Goal: Task Accomplishment & Management: Manage account settings

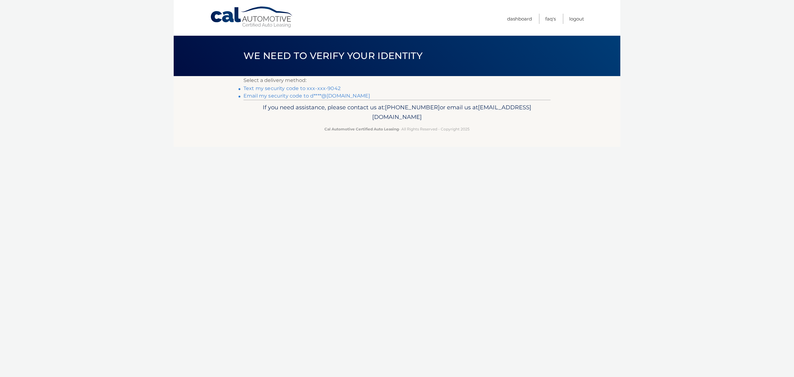
click at [314, 88] on link "Text my security code to xxx-xxx-9042" at bounding box center [292, 88] width 97 height 6
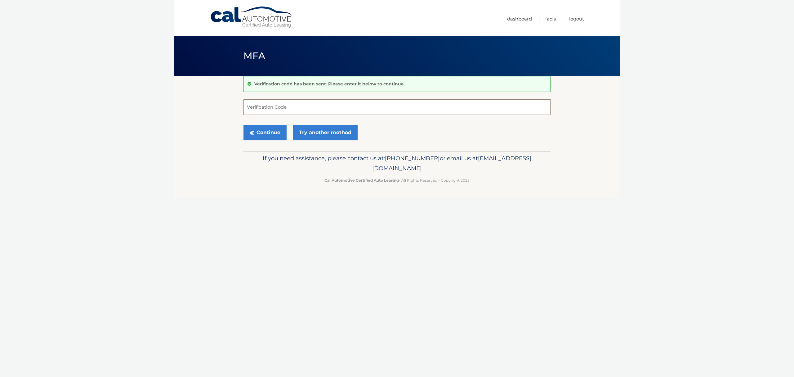
click at [301, 110] on input "Verification Code" at bounding box center [397, 107] width 307 height 16
type input "321453"
click at [244, 125] on button "Continue" at bounding box center [265, 133] width 43 height 16
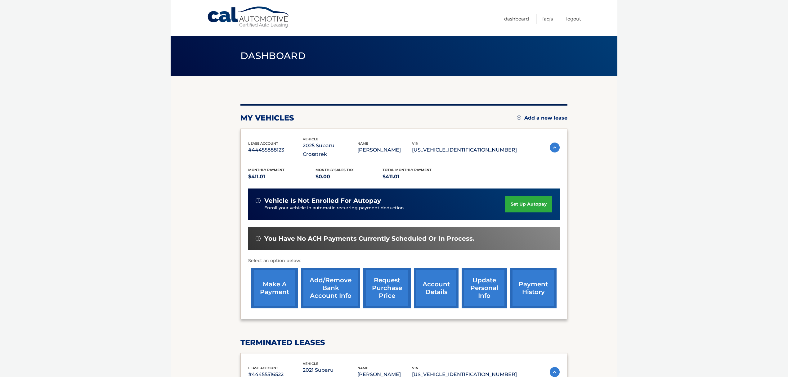
click at [282, 280] on link "make a payment" at bounding box center [274, 288] width 47 height 41
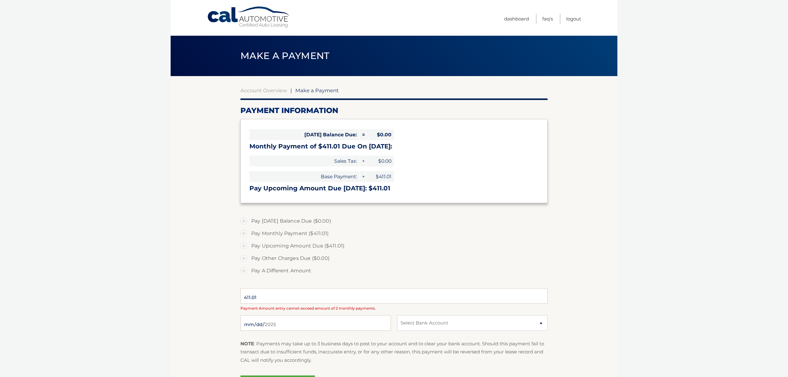
select select "NzhkZmQ3ZmItNjY0Zi00OWUzLThkODEtNmQxYWQ3NDM2ZGIx"
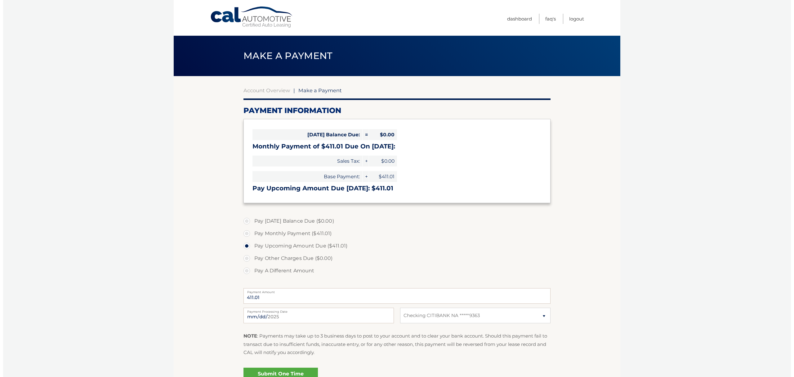
scroll to position [41, 0]
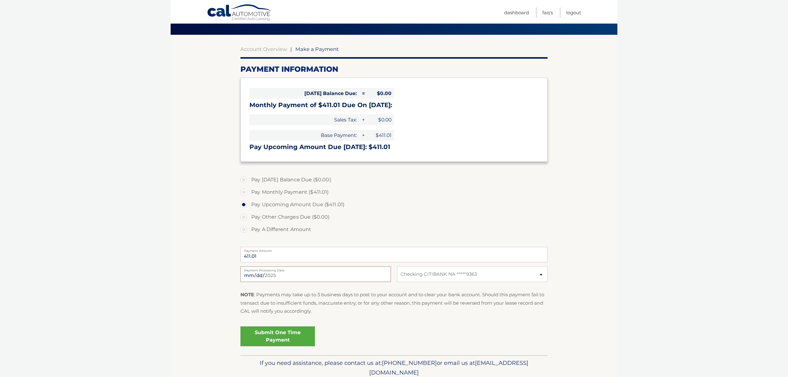
click at [253, 277] on input "2025-08-15" at bounding box center [316, 274] width 151 height 16
type input "2025-08-21"
click at [357, 311] on p "NOTE : Payments may take up to 3 business days to post to your account and to c…" at bounding box center [394, 302] width 307 height 25
click at [276, 337] on link "Submit One Time Payment" at bounding box center [278, 336] width 74 height 20
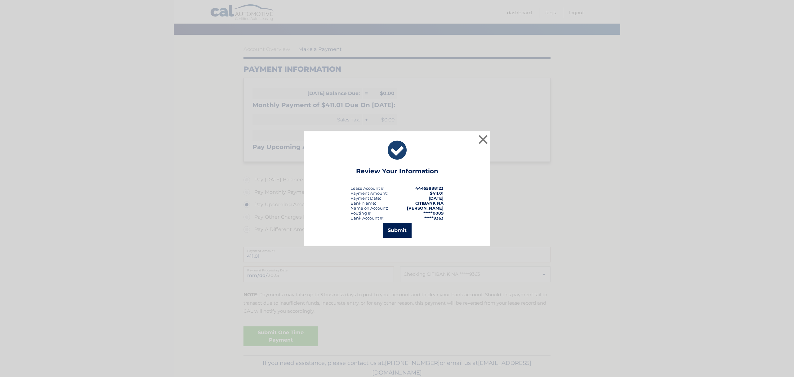
click at [390, 233] on button "Submit" at bounding box center [397, 230] width 29 height 15
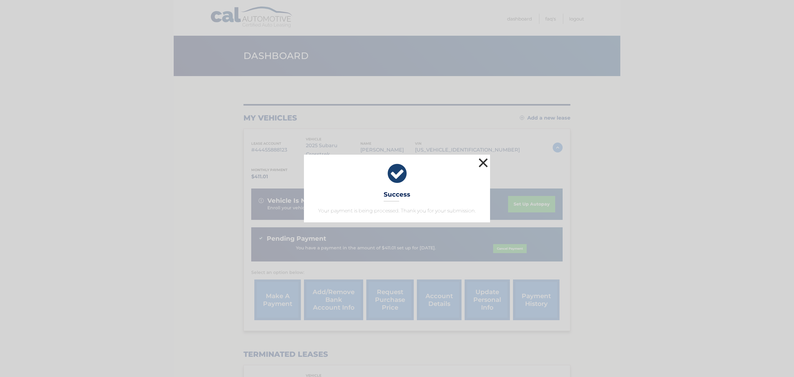
click at [484, 165] on button "×" at bounding box center [483, 162] width 12 height 12
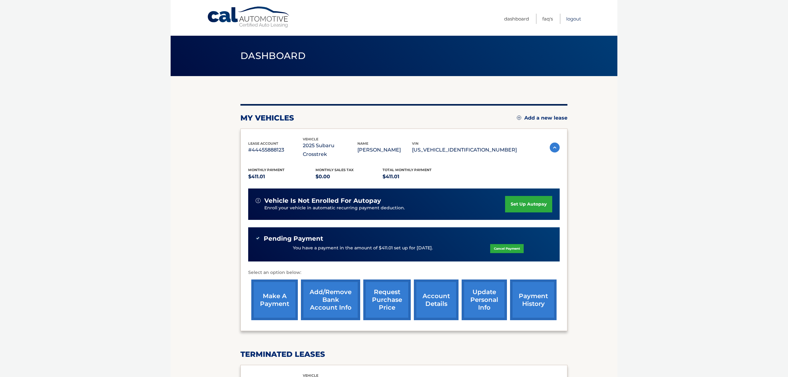
click at [569, 16] on link "Logout" at bounding box center [573, 19] width 15 height 10
